Goal: Information Seeking & Learning: Learn about a topic

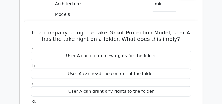
scroll to position [473, 0]
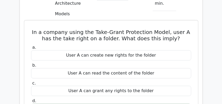
drag, startPoint x: 70, startPoint y: 74, endPoint x: 90, endPoint y: 74, distance: 19.2
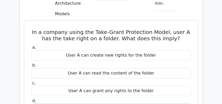
copy div "User A can take away rights from the folder that he already has"
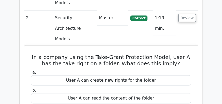
scroll to position [456, 0]
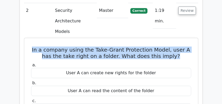
drag, startPoint x: 33, startPoint y: 16, endPoint x: 179, endPoint y: 25, distance: 145.7
click at [48, 47] on h5 "In a company using the Take-Grant Protection Model, user A has the take right o…" at bounding box center [111, 53] width 161 height 13
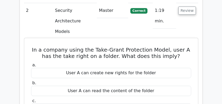
drag, startPoint x: 32, startPoint y: 16, endPoint x: 182, endPoint y: 93, distance: 169.2
copy div "In a company using the Take-Grant Protection Model, user A has the take right o…"
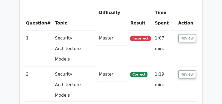
scroll to position [386, 0]
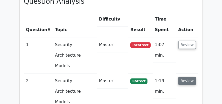
click at [188, 77] on button "Review" at bounding box center [187, 81] width 18 height 8
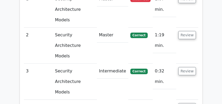
scroll to position [438, 0]
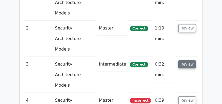
click at [186, 60] on button "Review" at bounding box center [187, 64] width 18 height 8
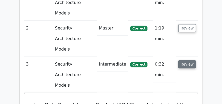
click at [189, 60] on button "Review" at bounding box center [187, 64] width 18 height 8
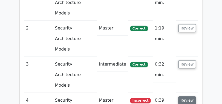
click at [186, 96] on button "Review" at bounding box center [187, 100] width 18 height 8
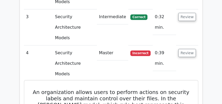
scroll to position [473, 0]
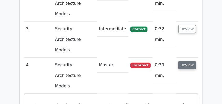
click at [183, 61] on button "Review" at bounding box center [187, 65] width 18 height 8
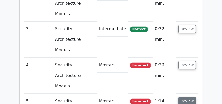
click at [182, 97] on button "Review" at bounding box center [187, 101] width 18 height 8
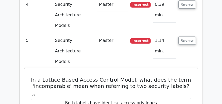
scroll to position [526, 0]
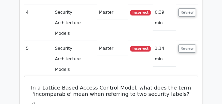
drag, startPoint x: 33, startPoint y: 20, endPoint x: 160, endPoint y: 98, distance: 149.7
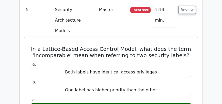
scroll to position [596, 0]
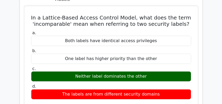
copy div "In a Lattice-Based Access Control Model, what does the term 'incomparable' mean…"
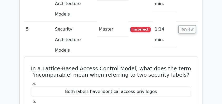
scroll to position [526, 0]
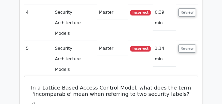
click at [126, 84] on h5 "In a Lattice-Based Access Control Model, what does the term 'incomparable' mean…" at bounding box center [111, 90] width 161 height 13
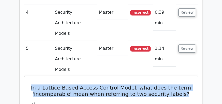
click at [126, 84] on h5 "In a Lattice-Based Access Control Model, what does the term 'incomparable' mean…" at bounding box center [111, 90] width 161 height 13
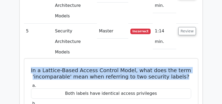
scroll to position [508, 0]
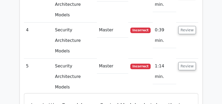
drag, startPoint x: 31, startPoint y: 39, endPoint x: 133, endPoint y: 76, distance: 108.6
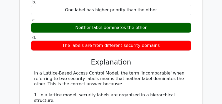
scroll to position [649, 0]
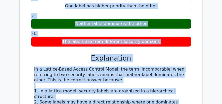
copy div "In a Lattice-Based Access Control Model, what does the term 'incomparable' mean…"
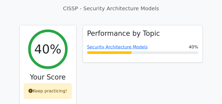
scroll to position [175, 0]
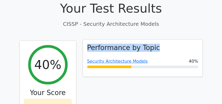
drag, startPoint x: 88, startPoint y: 36, endPoint x: 158, endPoint y: 36, distance: 70.2
click at [158, 39] on div "Performance by Topic Security Architecture Models 40%" at bounding box center [142, 57] width 119 height 37
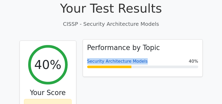
drag, startPoint x: 151, startPoint y: 49, endPoint x: 88, endPoint y: 50, distance: 62.9
click at [88, 58] on div "Security Architecture Models 40%" at bounding box center [142, 61] width 111 height 6
copy link "Security Architecture Models"
click at [106, 59] on link "Security Architecture Models" at bounding box center [117, 61] width 60 height 5
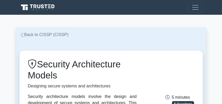
click at [58, 37] on link "Back to CISSP (CISSP)" at bounding box center [43, 34] width 49 height 4
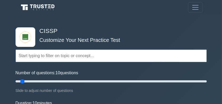
click at [92, 36] on div "Topics Security and Risk Management Asset Security Security Architecture and En…" at bounding box center [111, 49] width 191 height 30
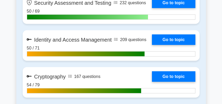
scroll to position [615, 0]
